Goal: Use online tool/utility

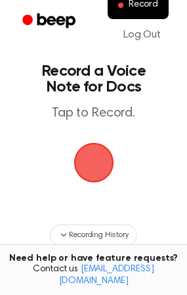
click at [103, 164] on span "button" at bounding box center [94, 163] width 40 height 40
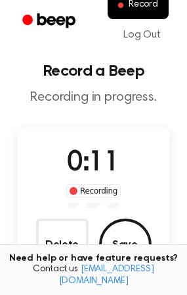
scroll to position [66, 0]
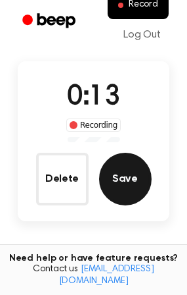
click at [126, 178] on button "Save" at bounding box center [125, 179] width 53 height 53
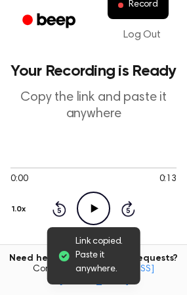
click at [97, 204] on icon "Play Audio" at bounding box center [94, 208] width 34 height 34
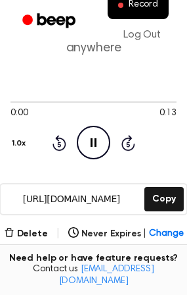
scroll to position [132, 0]
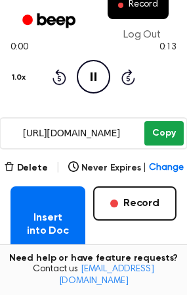
click at [150, 137] on button "Copy" at bounding box center [164, 133] width 39 height 24
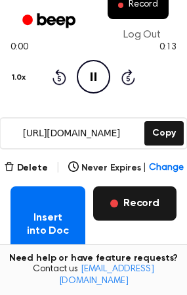
click at [115, 210] on button "Record" at bounding box center [135, 203] width 84 height 34
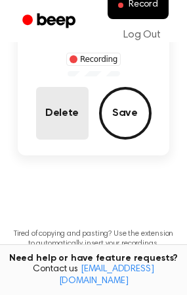
click at [71, 113] on button "Delete" at bounding box center [62, 113] width 53 height 53
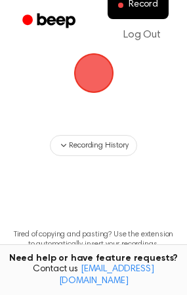
click at [91, 80] on span "button" at bounding box center [93, 73] width 45 height 45
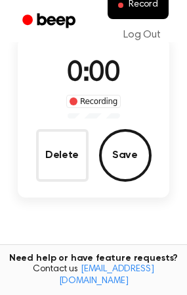
scroll to position [132, 0]
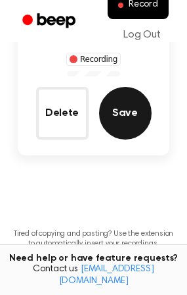
click at [122, 122] on button "Save" at bounding box center [125, 113] width 53 height 53
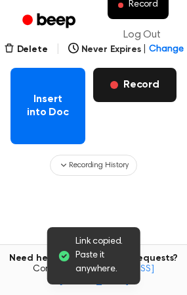
scroll to position [184, 0]
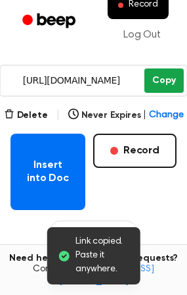
click at [166, 77] on button "Copy" at bounding box center [164, 80] width 39 height 24
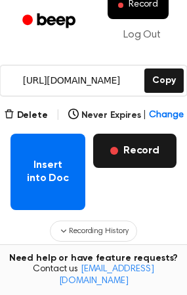
click at [126, 149] on button "Record" at bounding box center [135, 150] width 84 height 34
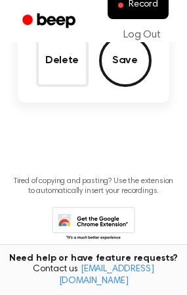
scroll to position [118, 0]
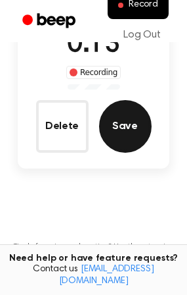
click at [118, 120] on button "Save" at bounding box center [125, 126] width 53 height 53
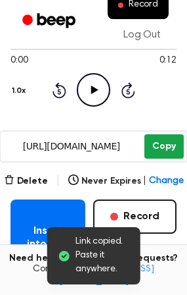
click at [162, 153] on button "Copy" at bounding box center [164, 146] width 39 height 24
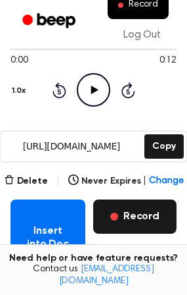
click at [126, 212] on button "Record" at bounding box center [135, 216] width 84 height 34
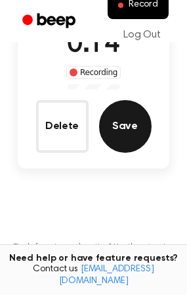
click at [124, 135] on button "Save" at bounding box center [125, 126] width 53 height 53
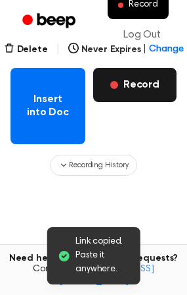
scroll to position [184, 0]
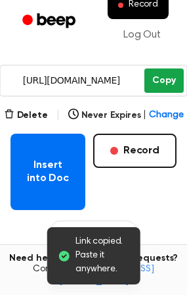
click at [168, 80] on button "Copy" at bounding box center [164, 80] width 39 height 24
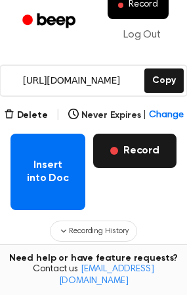
click at [130, 145] on button "Record" at bounding box center [135, 150] width 84 height 34
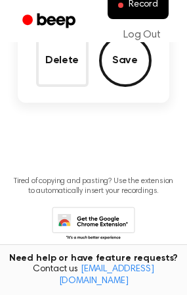
scroll to position [118, 0]
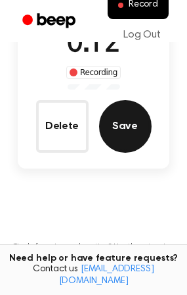
click at [122, 127] on button "Save" at bounding box center [125, 126] width 53 height 53
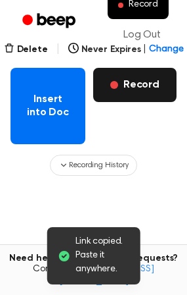
scroll to position [184, 0]
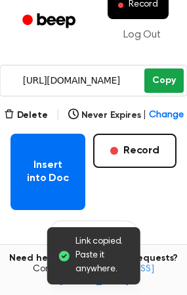
click at [167, 80] on button "Copy" at bounding box center [164, 80] width 39 height 24
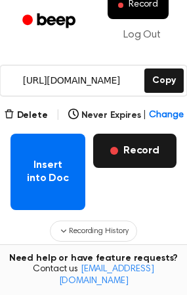
click at [141, 153] on button "Record" at bounding box center [135, 150] width 84 height 34
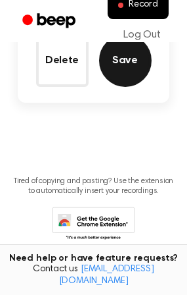
click at [130, 64] on button "Save" at bounding box center [125, 60] width 53 height 53
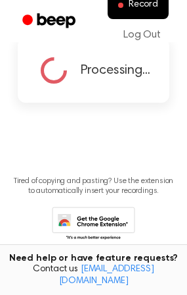
scroll to position [84, 0]
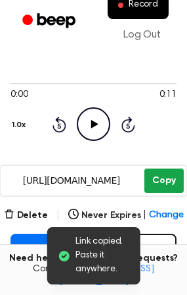
click at [163, 179] on button "Copy" at bounding box center [164, 180] width 39 height 24
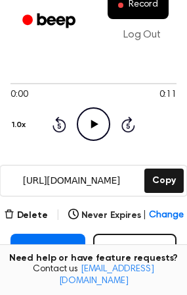
scroll to position [150, 0]
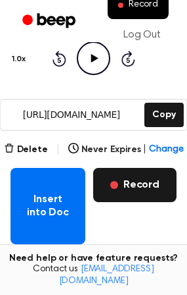
click at [131, 186] on button "Record" at bounding box center [135, 185] width 84 height 34
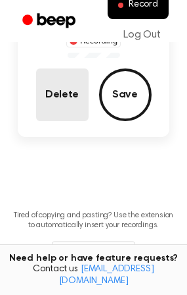
click at [58, 105] on button "Delete" at bounding box center [62, 94] width 53 height 53
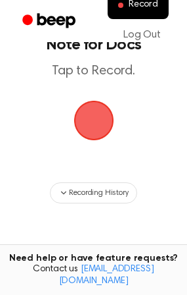
scroll to position [0, 0]
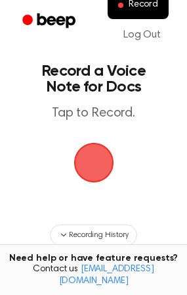
click at [97, 164] on span "button" at bounding box center [93, 162] width 43 height 43
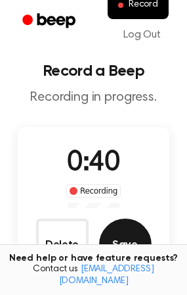
click at [134, 240] on button "Save" at bounding box center [125, 244] width 53 height 53
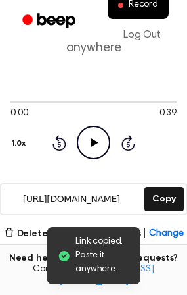
scroll to position [132, 0]
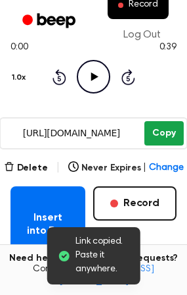
click at [158, 139] on button "Copy" at bounding box center [164, 133] width 39 height 24
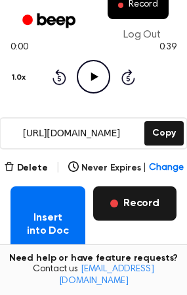
click at [124, 199] on button "Record" at bounding box center [135, 203] width 84 height 34
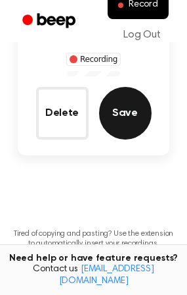
click at [133, 112] on button "Save" at bounding box center [125, 113] width 53 height 53
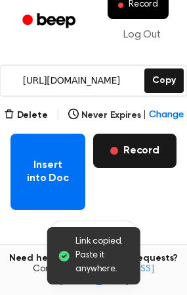
scroll to position [118, 0]
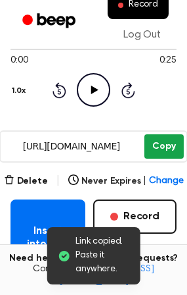
click at [168, 150] on button "Copy" at bounding box center [164, 146] width 39 height 24
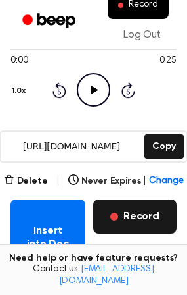
click at [129, 214] on button "Record" at bounding box center [135, 216] width 84 height 34
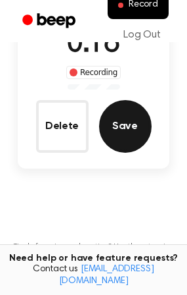
click at [122, 133] on button "Save" at bounding box center [125, 126] width 53 height 53
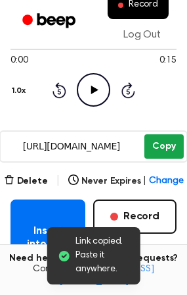
click at [164, 151] on button "Copy" at bounding box center [164, 146] width 39 height 24
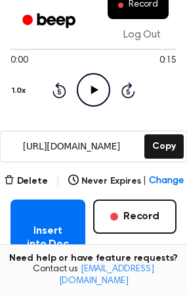
click at [87, 93] on icon "Play Audio" at bounding box center [94, 90] width 34 height 34
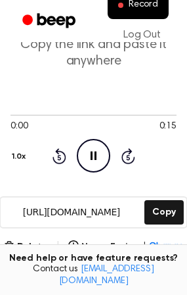
click at [87, 161] on icon "Pause Audio" at bounding box center [94, 156] width 34 height 34
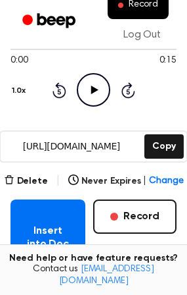
scroll to position [184, 0]
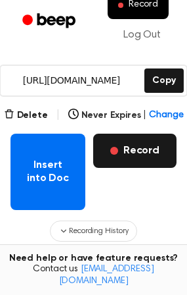
click at [135, 153] on button "Record" at bounding box center [135, 150] width 84 height 34
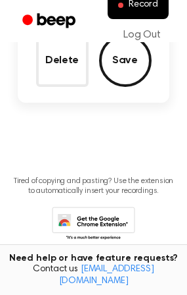
scroll to position [53, 0]
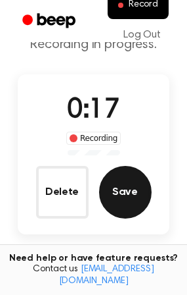
click at [124, 195] on button "Save" at bounding box center [125, 192] width 53 height 53
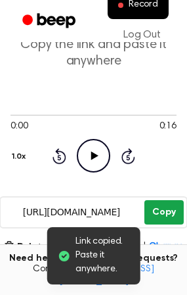
click at [168, 212] on button "Copy" at bounding box center [164, 212] width 39 height 24
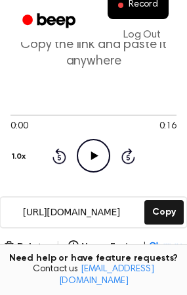
scroll to position [118, 0]
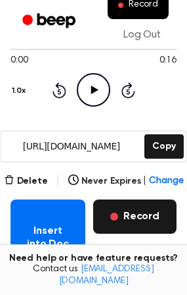
click at [136, 216] on button "Record" at bounding box center [135, 216] width 84 height 34
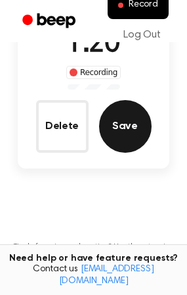
click at [133, 123] on button "Save" at bounding box center [125, 126] width 53 height 53
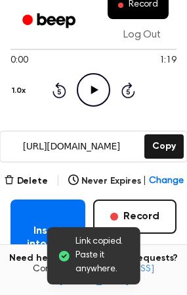
scroll to position [53, 0]
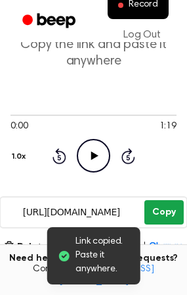
click at [160, 214] on button "Copy" at bounding box center [164, 212] width 39 height 24
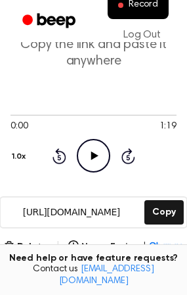
scroll to position [118, 0]
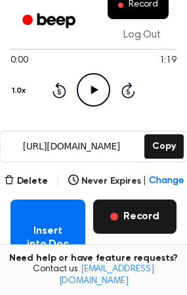
click at [129, 213] on button "Record" at bounding box center [135, 216] width 84 height 34
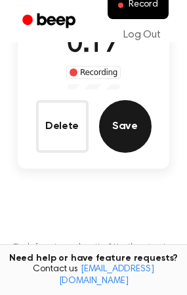
click at [137, 135] on button "Save" at bounding box center [125, 126] width 53 height 53
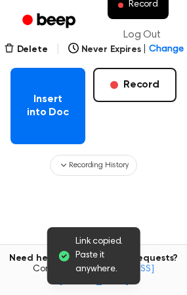
scroll to position [184, 0]
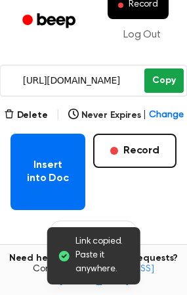
drag, startPoint x: 155, startPoint y: 82, endPoint x: 149, endPoint y: 77, distance: 7.9
click at [155, 82] on button "Copy" at bounding box center [164, 80] width 39 height 24
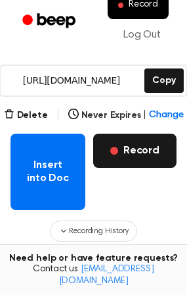
click at [142, 150] on button "Record" at bounding box center [135, 150] width 84 height 34
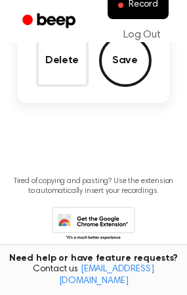
click at [125, 72] on button "Save" at bounding box center [125, 60] width 53 height 53
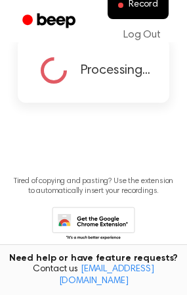
scroll to position [84, 0]
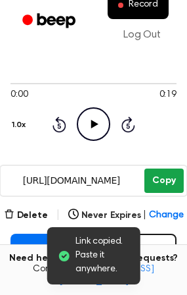
click at [163, 184] on button "Copy" at bounding box center [164, 180] width 39 height 24
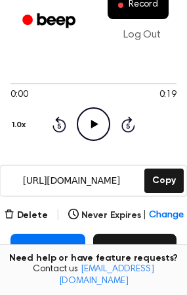
click at [141, 250] on button "Record" at bounding box center [135, 250] width 84 height 34
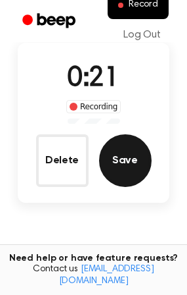
click at [137, 160] on button "Save" at bounding box center [125, 160] width 53 height 53
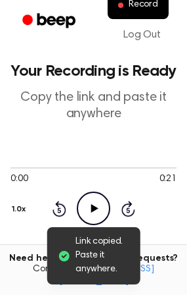
scroll to position [132, 0]
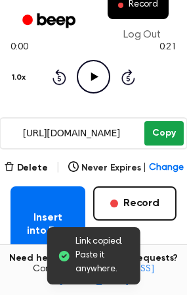
click at [161, 137] on button "Copy" at bounding box center [164, 133] width 39 height 24
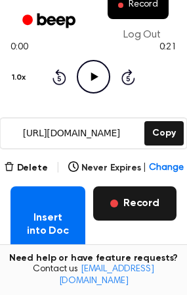
click at [137, 206] on button "Record" at bounding box center [135, 203] width 84 height 34
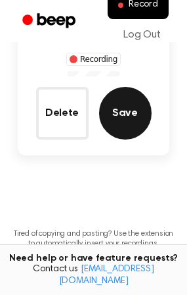
click at [126, 116] on button "Save" at bounding box center [125, 113] width 53 height 53
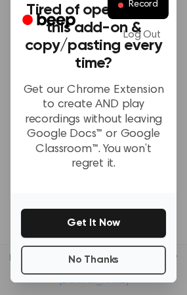
scroll to position [163, 0]
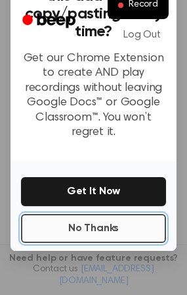
click at [63, 218] on button "No Thanks" at bounding box center [93, 228] width 145 height 29
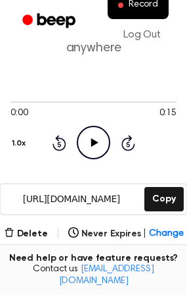
scroll to position [132, 0]
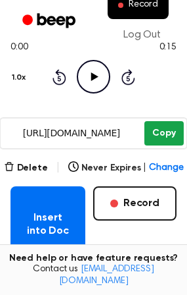
click at [171, 135] on button "Copy" at bounding box center [164, 133] width 39 height 24
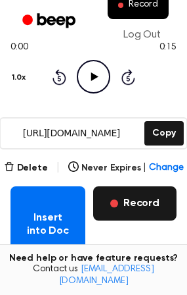
click at [148, 208] on button "Record" at bounding box center [135, 203] width 84 height 34
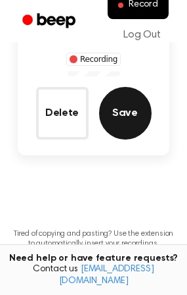
click at [122, 120] on button "Save" at bounding box center [125, 113] width 53 height 53
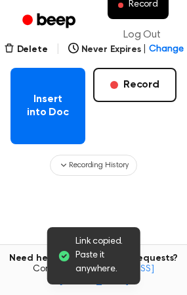
scroll to position [184, 0]
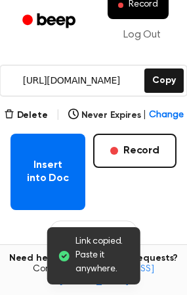
drag, startPoint x: 166, startPoint y: 78, endPoint x: 141, endPoint y: 77, distance: 25.7
click at [166, 78] on button "Copy" at bounding box center [164, 80] width 39 height 24
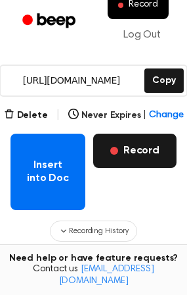
click at [122, 151] on button "Record" at bounding box center [135, 150] width 84 height 34
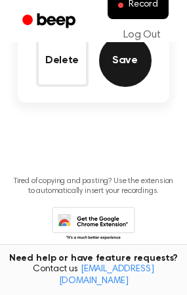
click at [121, 74] on button "Save" at bounding box center [125, 60] width 53 height 53
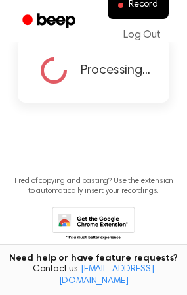
scroll to position [84, 0]
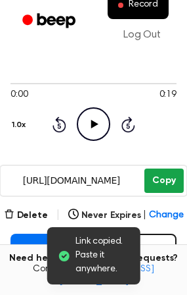
click at [166, 177] on button "Copy" at bounding box center [164, 180] width 39 height 24
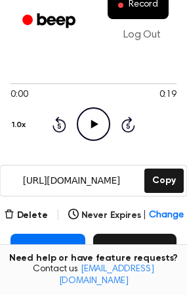
click at [144, 243] on button "Record" at bounding box center [135, 250] width 84 height 34
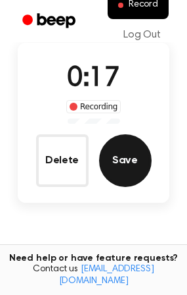
click at [116, 159] on button "Save" at bounding box center [125, 160] width 53 height 53
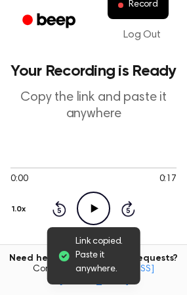
scroll to position [66, 0]
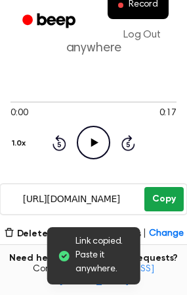
click at [158, 201] on button "Copy" at bounding box center [164, 199] width 39 height 24
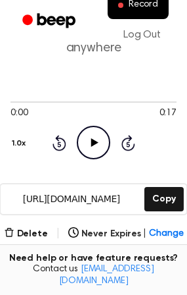
scroll to position [132, 0]
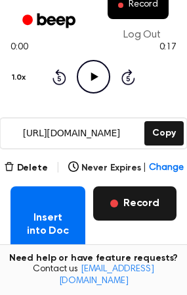
click at [138, 199] on button "Record" at bounding box center [135, 203] width 84 height 34
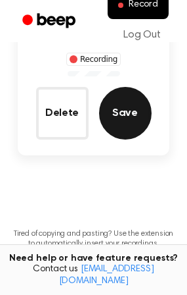
click at [121, 118] on button "Save" at bounding box center [125, 113] width 53 height 53
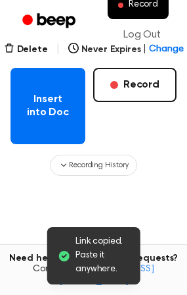
scroll to position [184, 0]
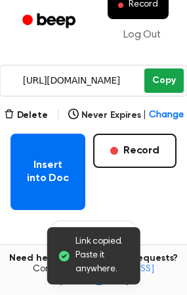
click at [171, 76] on button "Copy" at bounding box center [164, 80] width 39 height 24
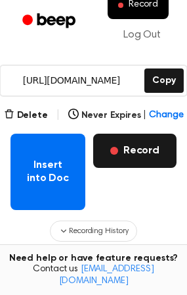
click at [130, 156] on button "Record" at bounding box center [135, 150] width 84 height 34
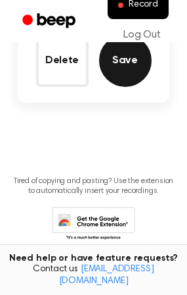
click at [121, 61] on button "Save" at bounding box center [125, 60] width 53 height 53
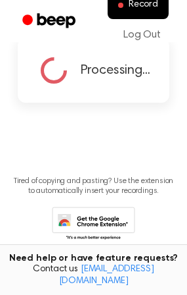
scroll to position [84, 0]
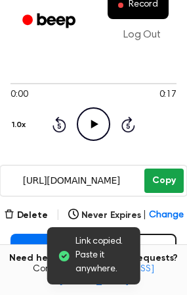
click at [163, 182] on button "Copy" at bounding box center [164, 180] width 39 height 24
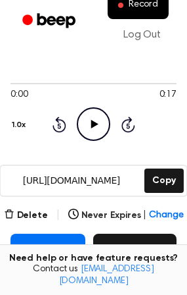
click at [145, 240] on button "Record" at bounding box center [135, 250] width 84 height 34
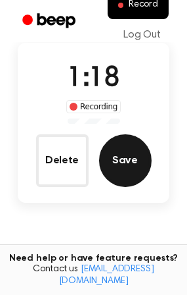
click at [118, 160] on button "Save" at bounding box center [125, 160] width 53 height 53
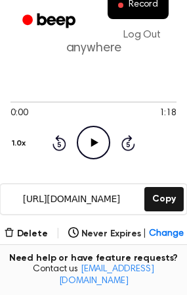
scroll to position [132, 0]
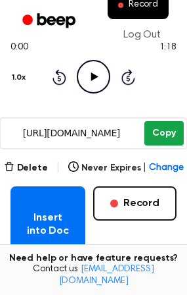
click at [161, 130] on button "Copy" at bounding box center [164, 133] width 39 height 24
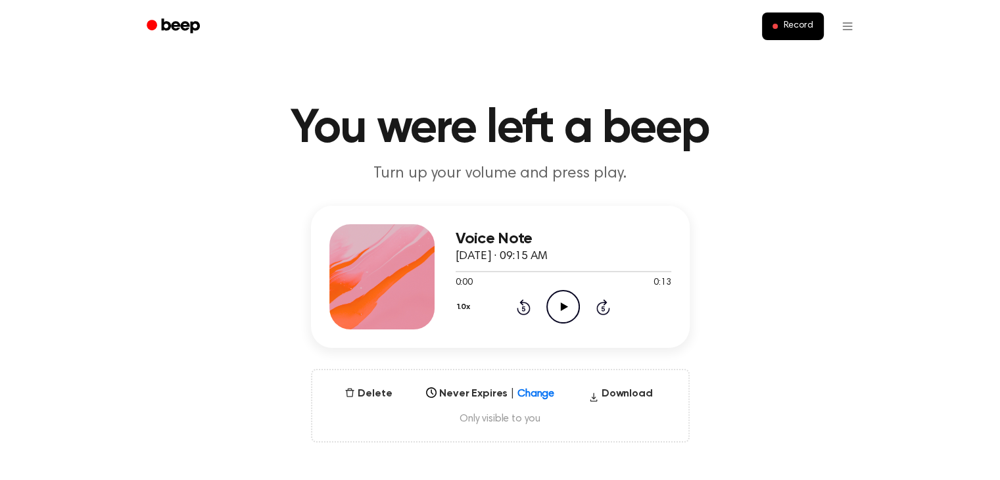
click at [552, 302] on icon "Play Audio" at bounding box center [563, 307] width 34 height 34
